Goal: Navigation & Orientation: Find specific page/section

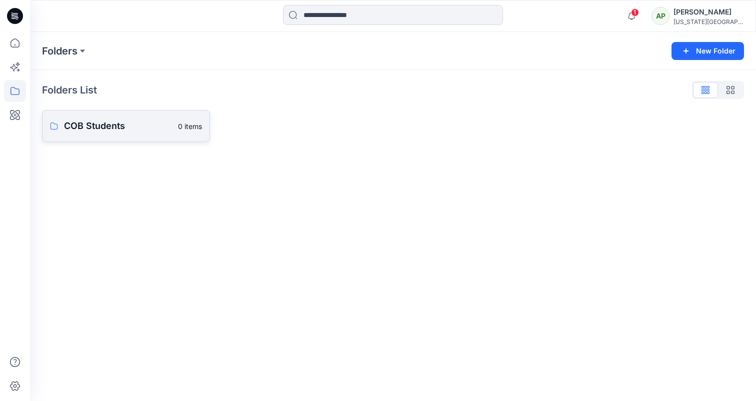
click at [159, 128] on p "COB Students" at bounding box center [118, 126] width 108 height 14
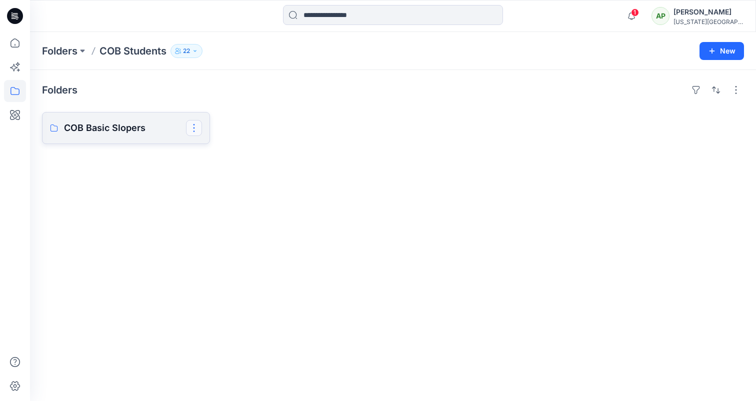
click at [194, 124] on button "button" at bounding box center [194, 128] width 16 height 16
click at [228, 83] on div "Folders" at bounding box center [393, 90] width 702 height 16
